Goal: Find specific page/section: Find specific page/section

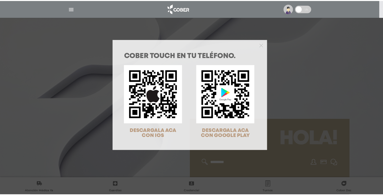
scroll to position [16, 0]
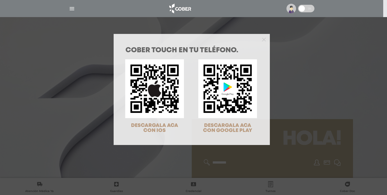
click at [307, 6] on div "COBER TOUCH en tu teléfono. DESCARGALA ACA CON IOS DESCARGALA ACA CON GOOGLE PL…" at bounding box center [193, 97] width 387 height 195
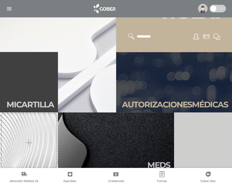
scroll to position [115, 0]
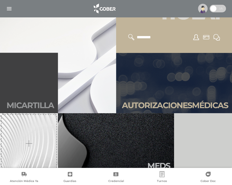
click at [45, 90] on link "Mi car tilla" at bounding box center [29, 83] width 58 height 60
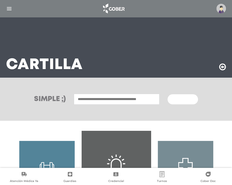
click at [115, 99] on input "text" at bounding box center [117, 99] width 86 height 11
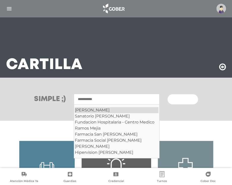
click at [87, 110] on div "Ramos Mejia" at bounding box center [117, 110] width 84 height 6
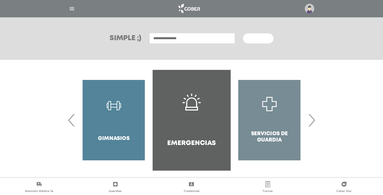
scroll to position [63, 0]
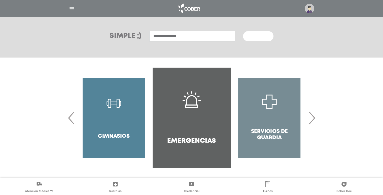
drag, startPoint x: 178, startPoint y: 36, endPoint x: 166, endPoint y: 38, distance: 12.2
click at [166, 38] on input "**********" at bounding box center [192, 36] width 86 height 11
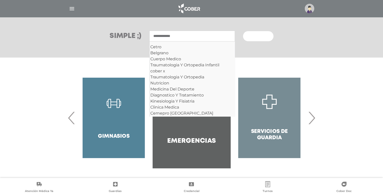
click at [189, 38] on input "**********" at bounding box center [192, 36] width 86 height 11
type input "**********"
click at [232, 31] on button "Buscar" at bounding box center [258, 36] width 30 height 10
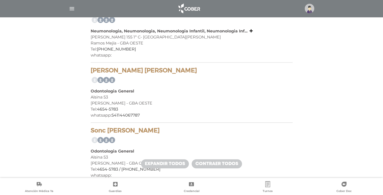
scroll to position [1586, 0]
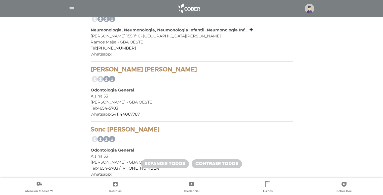
click at [101, 78] on link at bounding box center [99, 79] width 8 height 8
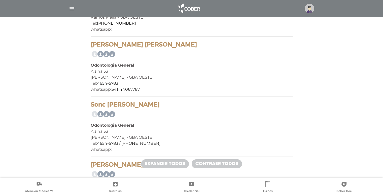
scroll to position [1611, 0]
click at [100, 51] on link at bounding box center [99, 54] width 8 height 8
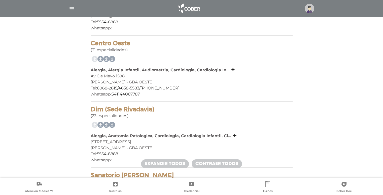
scroll to position [0, 0]
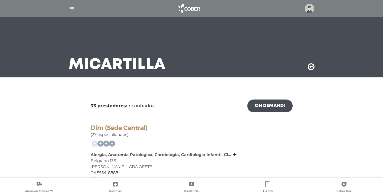
click at [283, 101] on link "On Demand!" at bounding box center [269, 106] width 45 height 13
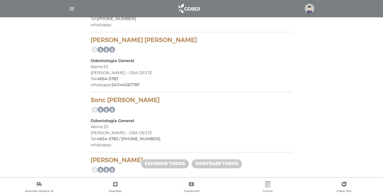
scroll to position [1586, 0]
